Goal: Find specific page/section: Find specific page/section

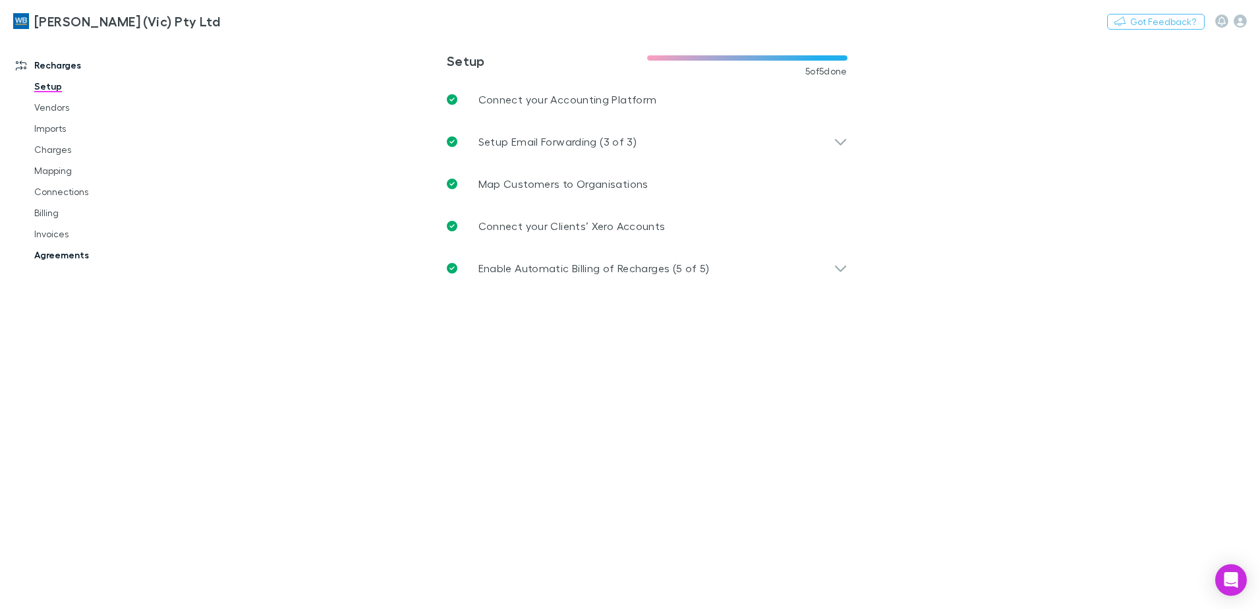
click at [49, 252] on link "Agreements" at bounding box center [99, 254] width 157 height 21
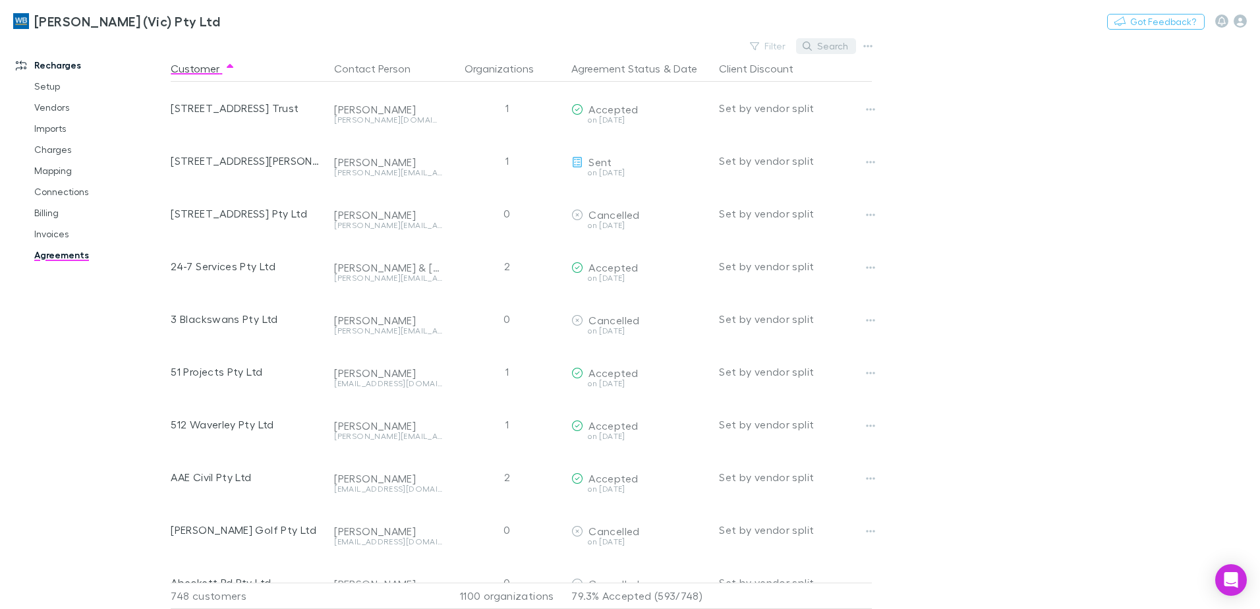
click at [823, 48] on button "Search" at bounding box center [826, 46] width 60 height 16
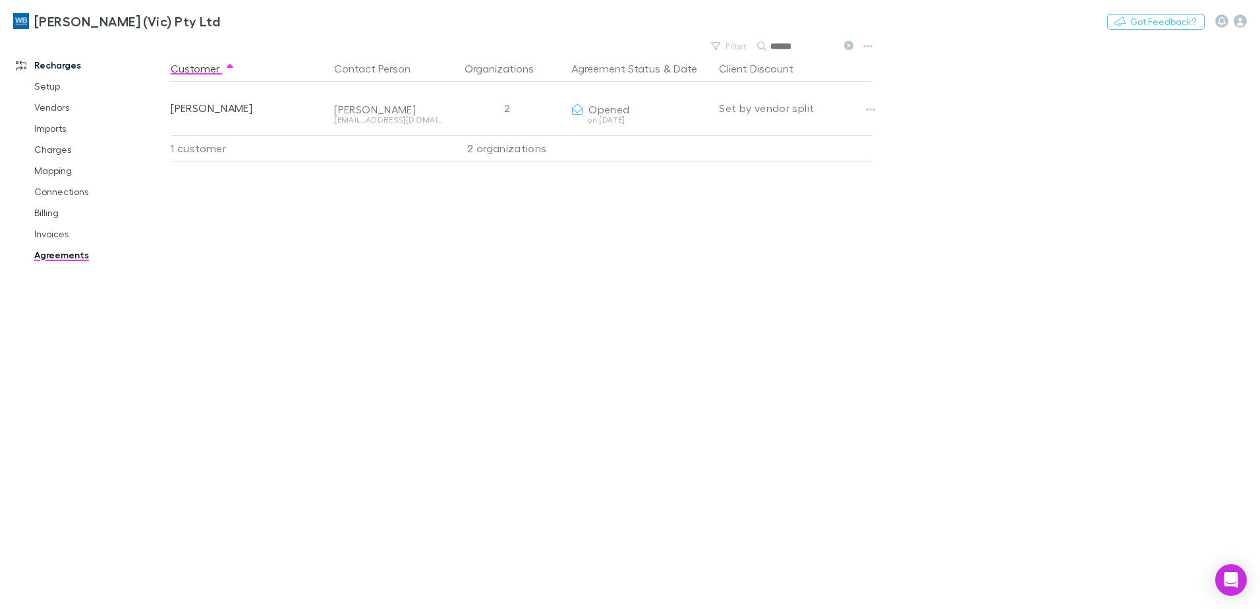
drag, startPoint x: 803, startPoint y: 45, endPoint x: 683, endPoint y: 32, distance: 120.6
click at [683, 32] on div "[PERSON_NAME] (Vic) Pty Ltd Nothing Got Feedback? Recharges Setup Vendors Impor…" at bounding box center [630, 304] width 1260 height 609
type input "*****"
click at [53, 229] on link "Invoices" at bounding box center [99, 233] width 157 height 21
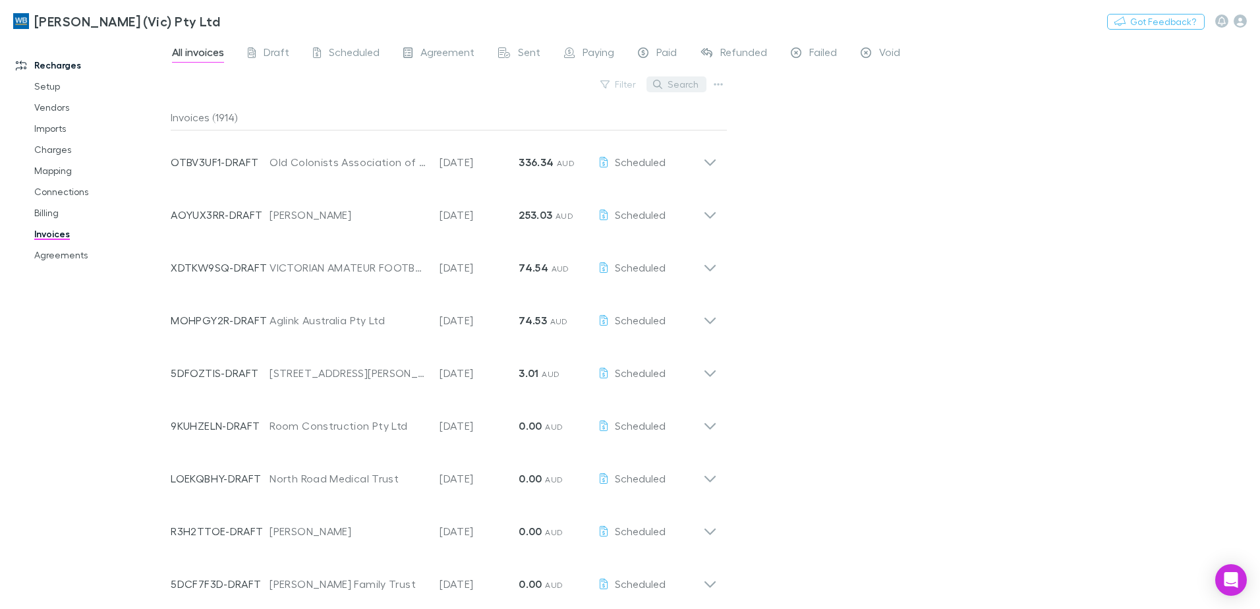
click at [694, 88] on button "Search" at bounding box center [676, 84] width 60 height 16
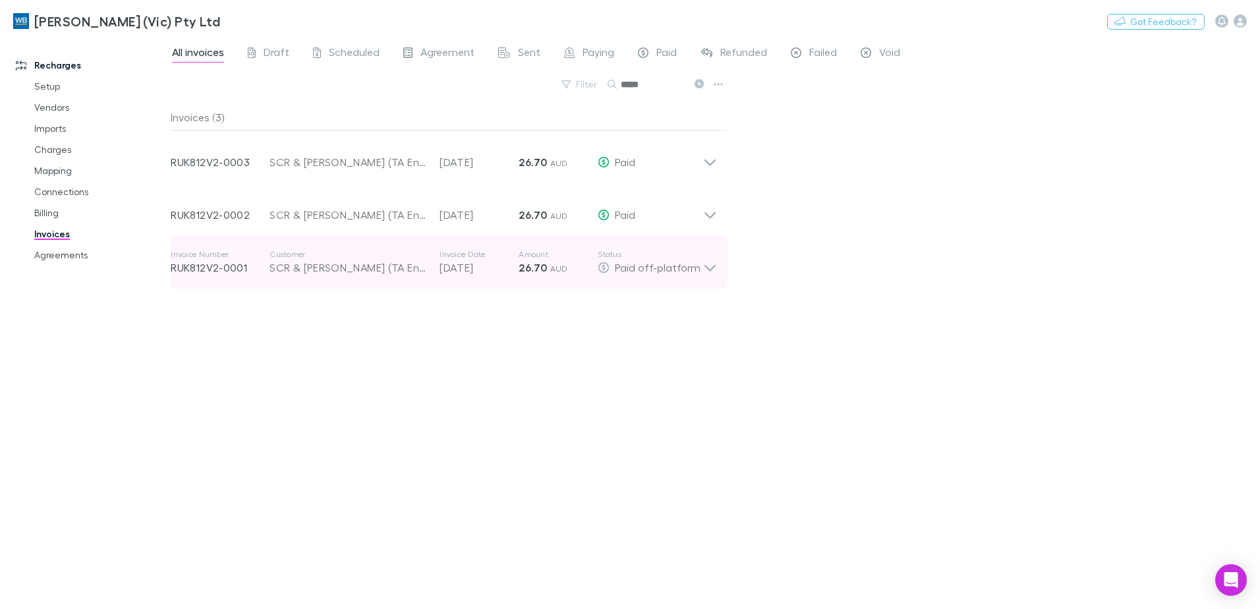
type input "*****"
click at [706, 268] on icon at bounding box center [710, 262] width 14 height 26
click at [709, 256] on icon at bounding box center [709, 256] width 11 height 7
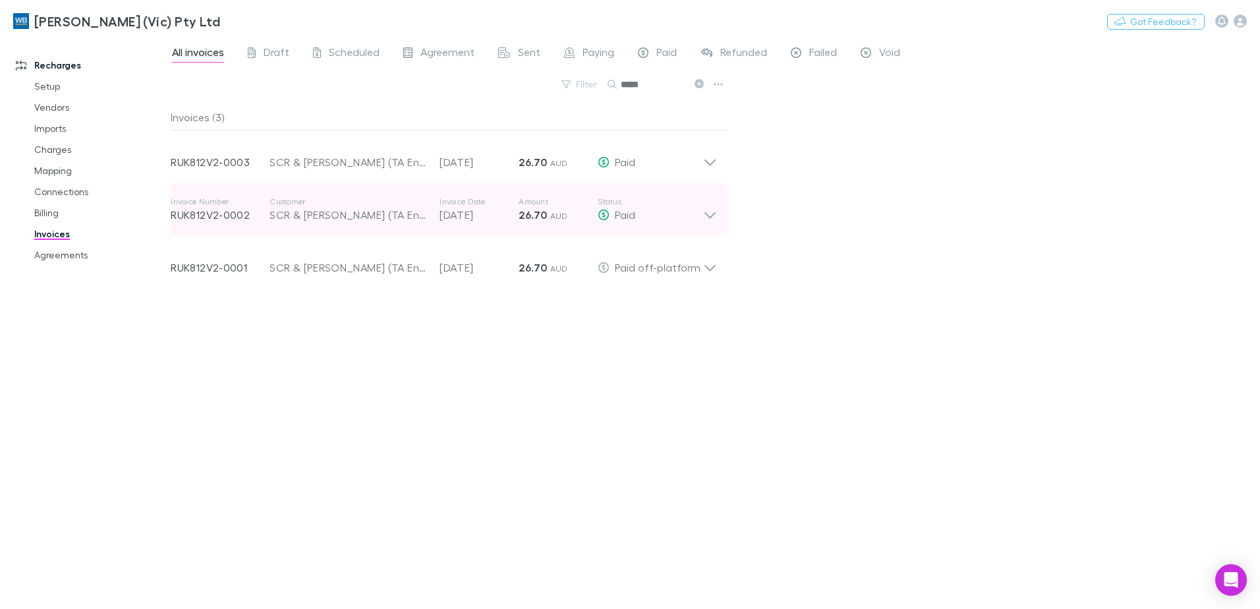
click at [715, 216] on icon at bounding box center [710, 209] width 14 height 26
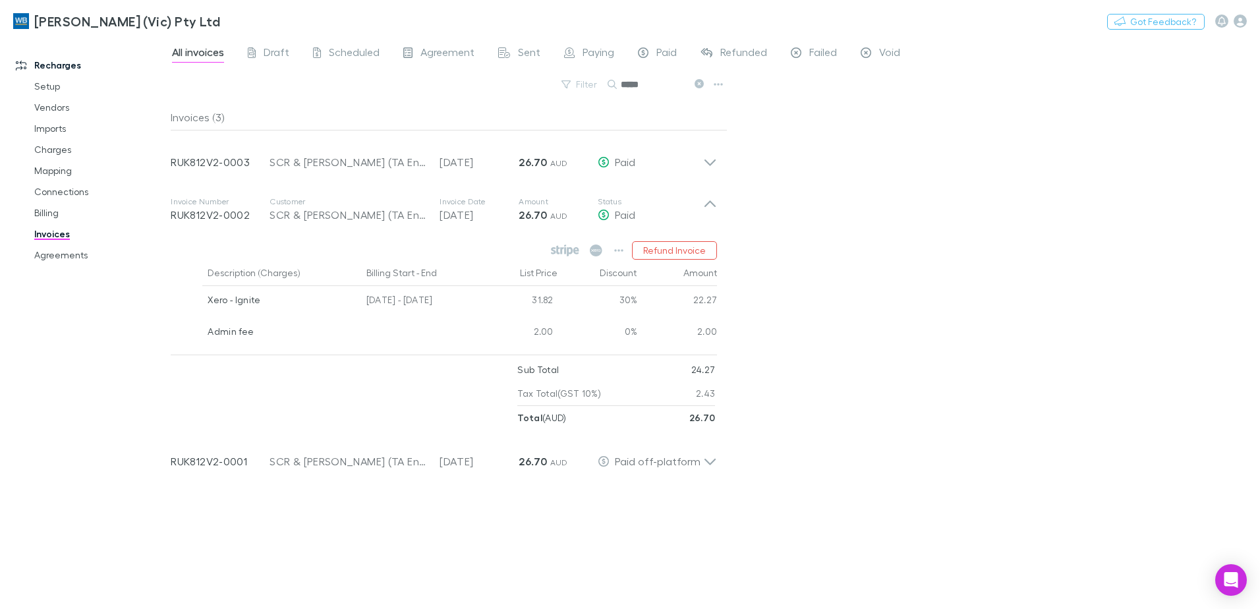
click at [842, 287] on div "All invoices Draft Scheduled Agreement Sent Paying Paid Refunded Failed Void Fi…" at bounding box center [715, 323] width 1089 height 572
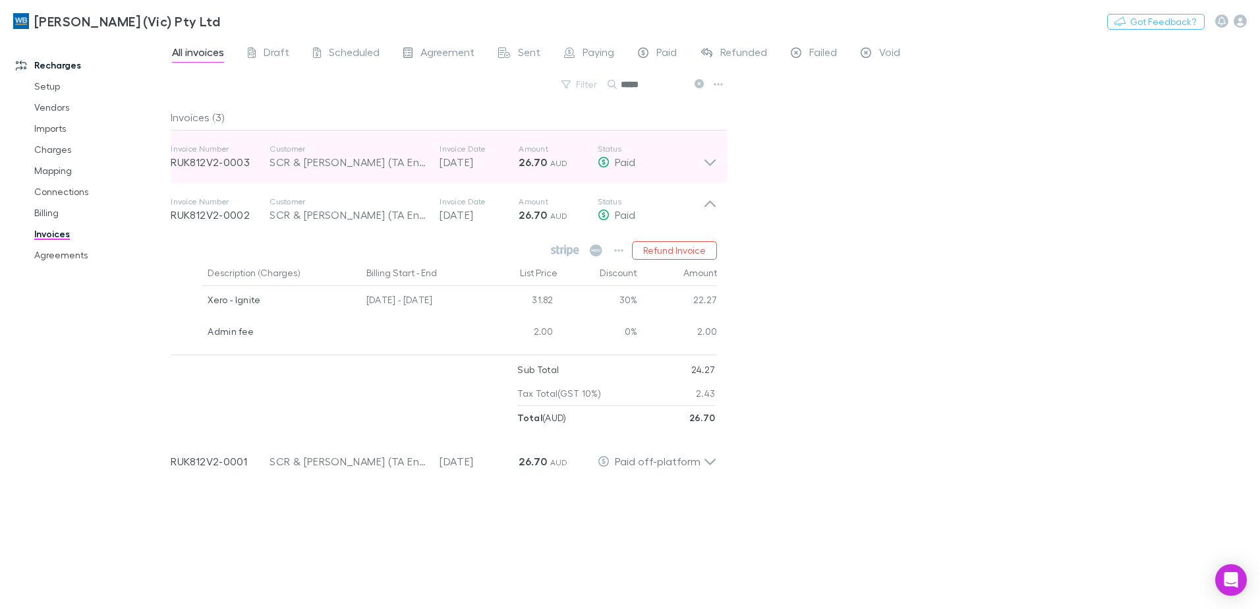
click at [711, 160] on icon at bounding box center [710, 157] width 14 height 26
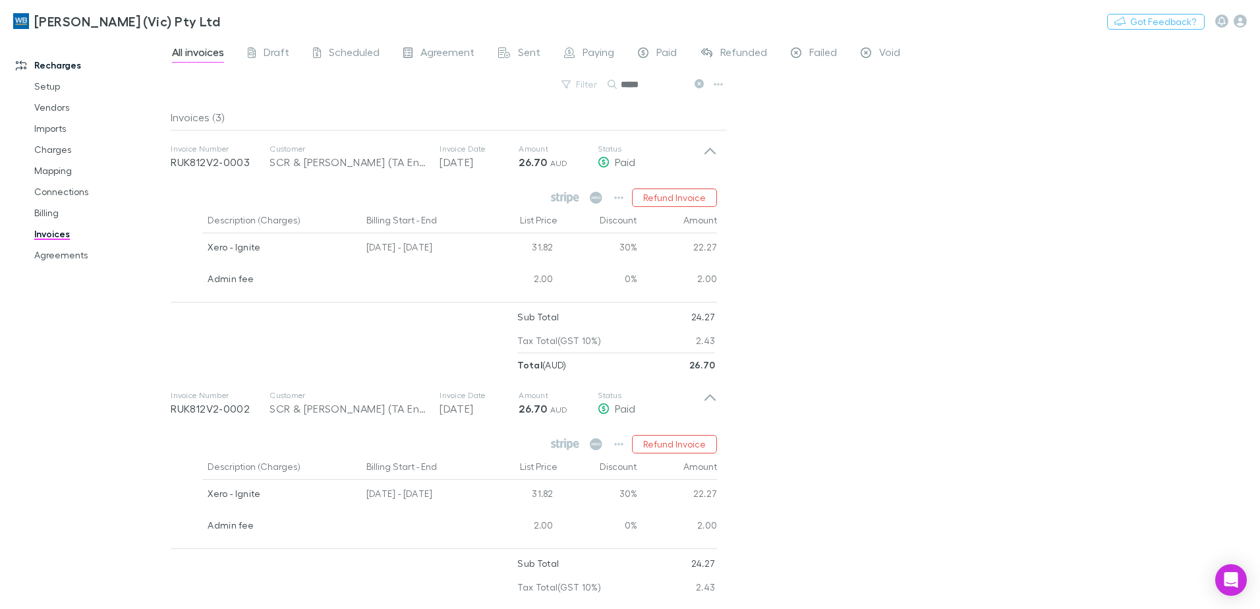
click at [818, 200] on div "All invoices Draft Scheduled Agreement Sent Paying Paid Refunded Failed Void Fi…" at bounding box center [715, 323] width 1089 height 572
